Goal: Register for event/course

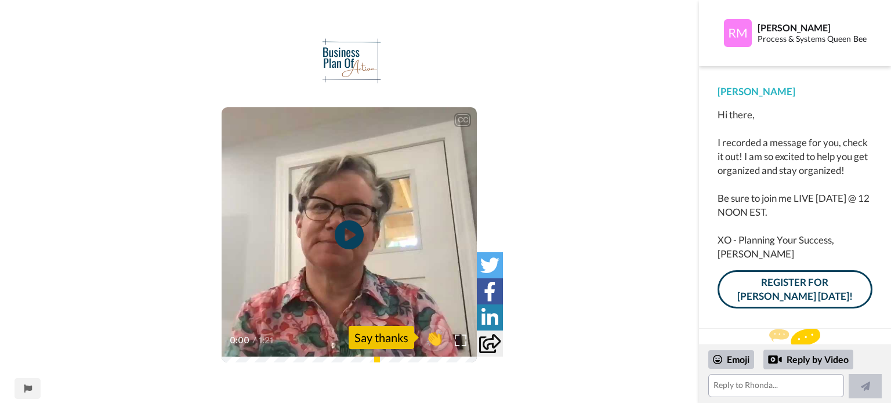
scroll to position [20, 0]
click at [791, 280] on link "REGISTER FOR [PERSON_NAME] [DATE]!" at bounding box center [795, 289] width 155 height 39
click at [291, 311] on video at bounding box center [349, 234] width 255 height 255
drag, startPoint x: 325, startPoint y: 352, endPoint x: 280, endPoint y: 352, distance: 45.8
click at [280, 352] on div "0:31 / 1:21" at bounding box center [349, 344] width 255 height 24
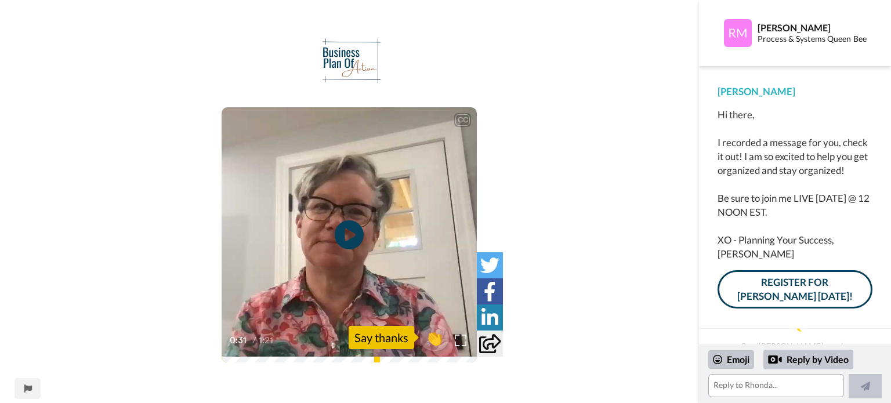
click at [304, 304] on video at bounding box center [349, 234] width 255 height 255
click at [725, 395] on textarea at bounding box center [776, 385] width 136 height 23
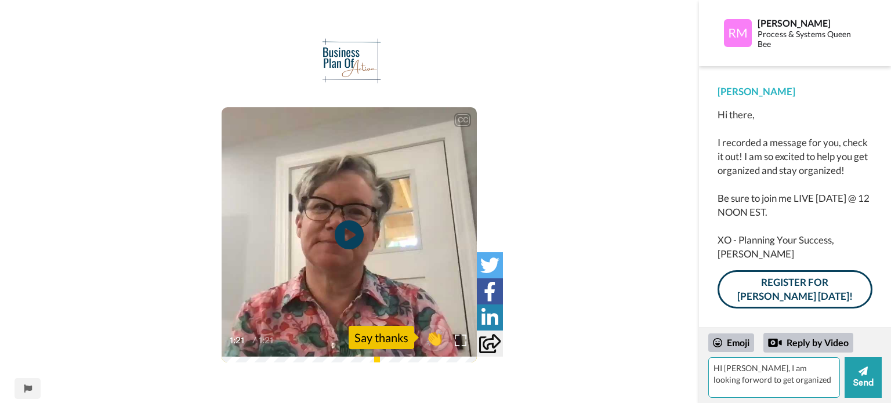
click at [821, 365] on textarea "HI [PERSON_NAME], I am looking forword to get organized" at bounding box center [774, 377] width 132 height 41
click at [785, 382] on textarea "HI [PERSON_NAME], I am looking forword to get organized" at bounding box center [774, 377] width 132 height 41
click at [790, 382] on textarea "HI [PERSON_NAME], I am looking forword to get organized" at bounding box center [774, 377] width 132 height 41
click at [822, 368] on textarea "HI [PERSON_NAME], I am looking forword to get organized" at bounding box center [774, 377] width 132 height 41
type textarea "HI [PERSON_NAME], I am looking forward to get organized"
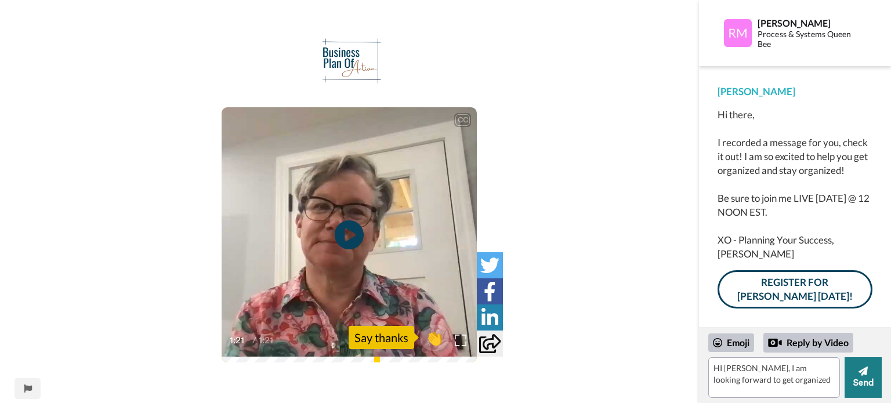
click at [861, 369] on icon at bounding box center [862, 371] width 9 height 12
click at [735, 337] on div "Emoji" at bounding box center [731, 343] width 46 height 19
